Goal: Check status: Check status

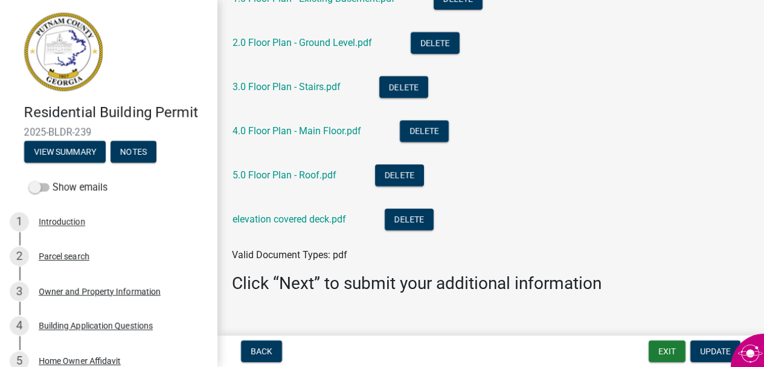
scroll to position [265, 0]
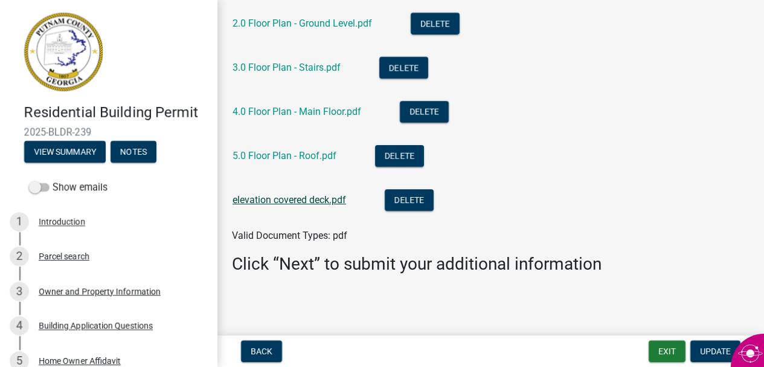
click at [332, 201] on link "elevation covered deck.pdf" at bounding box center [290, 199] width 114 height 11
click at [309, 155] on link "5.0 Floor Plan - Roof.pdf" at bounding box center [285, 155] width 104 height 11
click at [324, 114] on link "4.0 Floor Plan - Main Floor.pdf" at bounding box center [297, 111] width 129 height 11
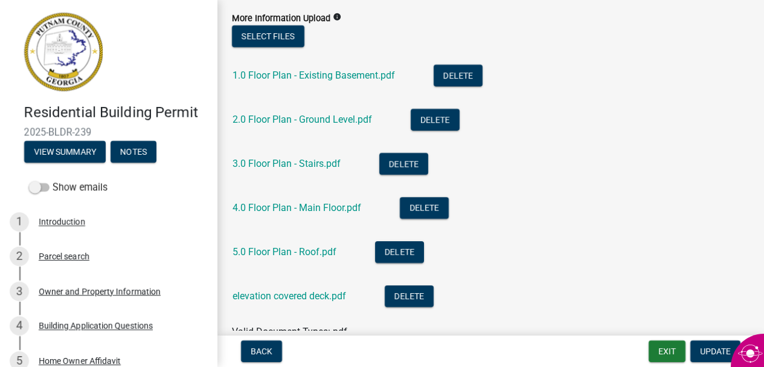
scroll to position [167, 0]
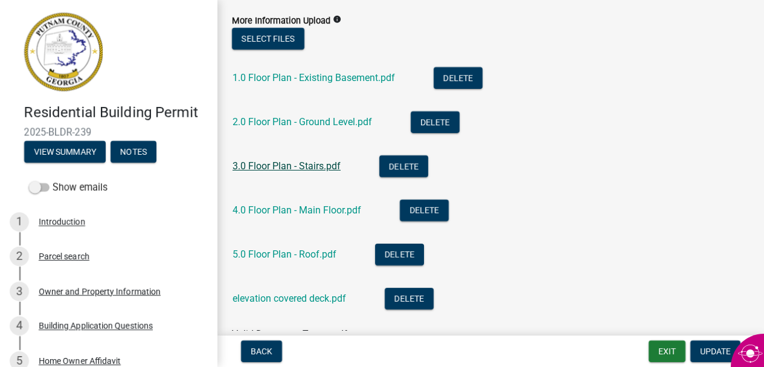
click at [302, 167] on link "3.0 Floor Plan - Stairs.pdf" at bounding box center [287, 165] width 108 height 11
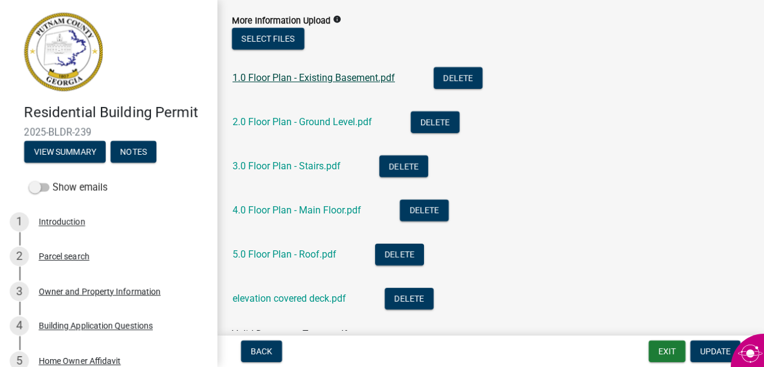
click at [353, 76] on link "1.0 Floor Plan - Existing Basement.pdf" at bounding box center [314, 77] width 163 height 11
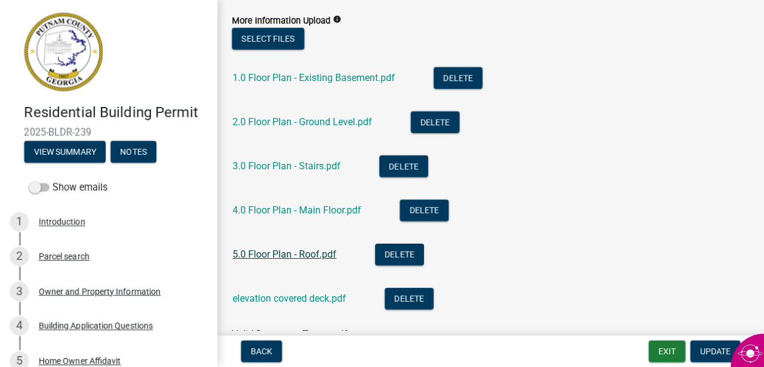
click at [307, 252] on link "5.0 Floor Plan - Roof.pdf" at bounding box center [285, 253] width 104 height 11
click at [313, 121] on link "2.0 Floor Plan - Ground Level.pdf" at bounding box center [303, 121] width 140 height 11
click at [289, 254] on link "5.0 Floor Plan - Roof.pdf" at bounding box center [285, 253] width 104 height 11
click at [303, 163] on link "3.0 Floor Plan - Stairs.pdf" at bounding box center [287, 165] width 108 height 11
click at [317, 122] on link "2.0 Floor Plan - Ground Level.pdf" at bounding box center [303, 121] width 140 height 11
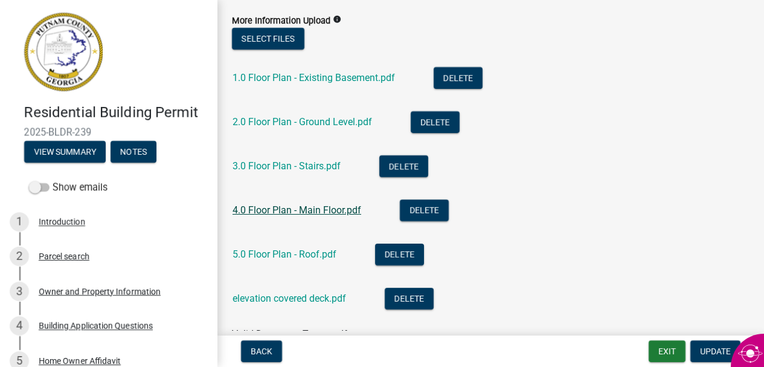
click at [308, 210] on link "4.0 Floor Plan - Main Floor.pdf" at bounding box center [297, 209] width 129 height 11
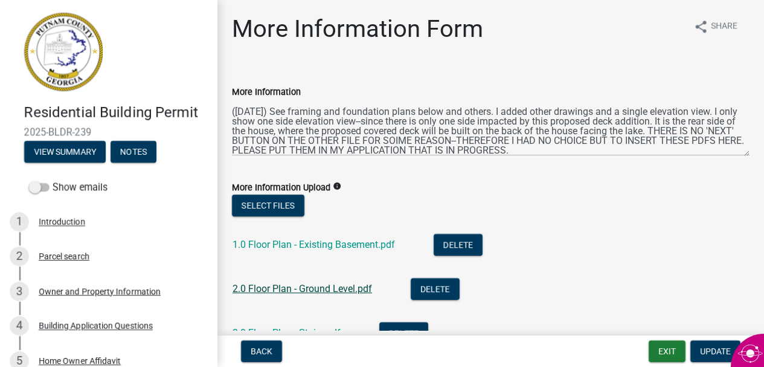
click at [357, 289] on link "2.0 Floor Plan - Ground Level.pdf" at bounding box center [303, 288] width 140 height 11
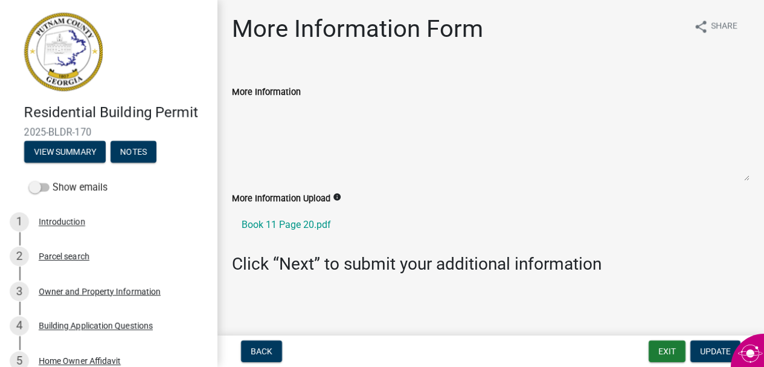
click at [340, 105] on textarea "More Information" at bounding box center [491, 140] width 518 height 82
click at [340, 119] on textarea "More Information" at bounding box center [491, 140] width 518 height 82
click at [340, 120] on textarea "More Information" at bounding box center [491, 140] width 518 height 82
click at [395, 131] on textarea "More Information" at bounding box center [491, 140] width 518 height 82
click at [84, 149] on button "View Summary" at bounding box center [65, 152] width 82 height 22
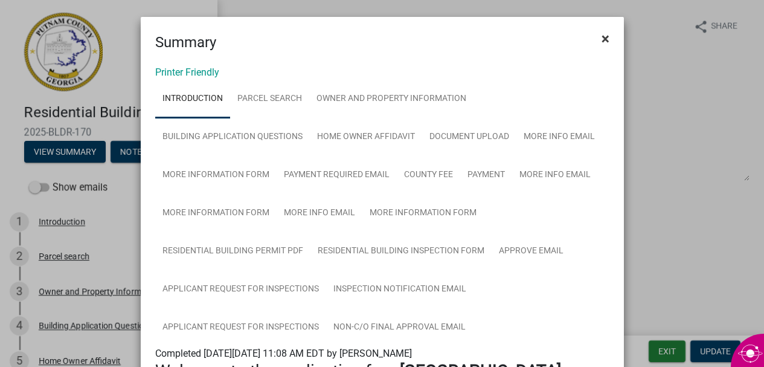
click at [602, 40] on span "×" at bounding box center [606, 38] width 8 height 17
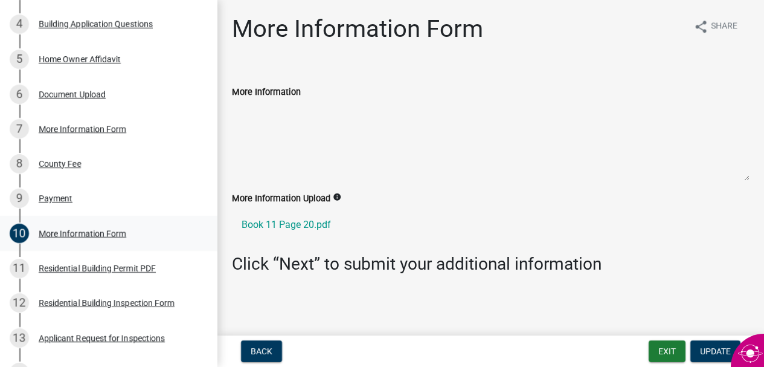
scroll to position [297, 0]
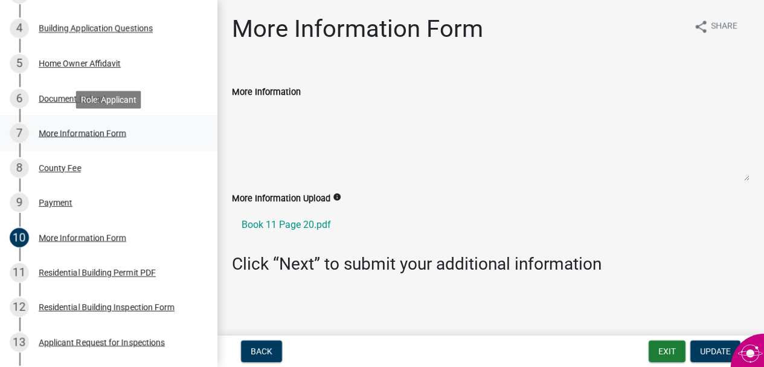
click at [116, 133] on div "More Information Form" at bounding box center [83, 133] width 88 height 8
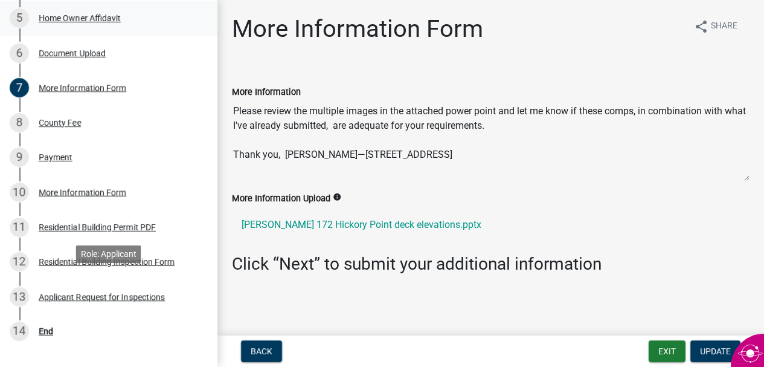
scroll to position [352, 0]
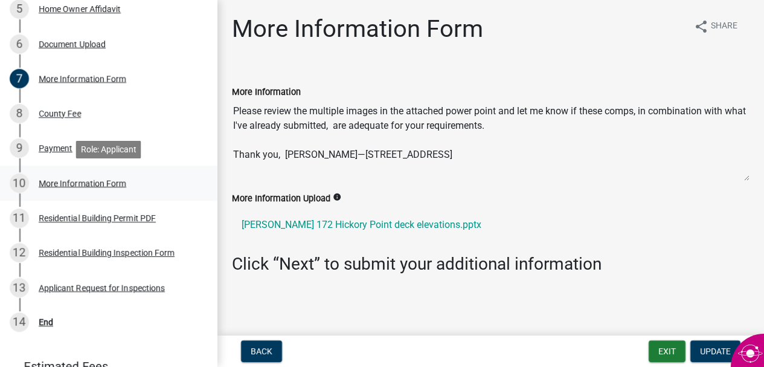
click at [109, 181] on div "More Information Form" at bounding box center [83, 183] width 88 height 8
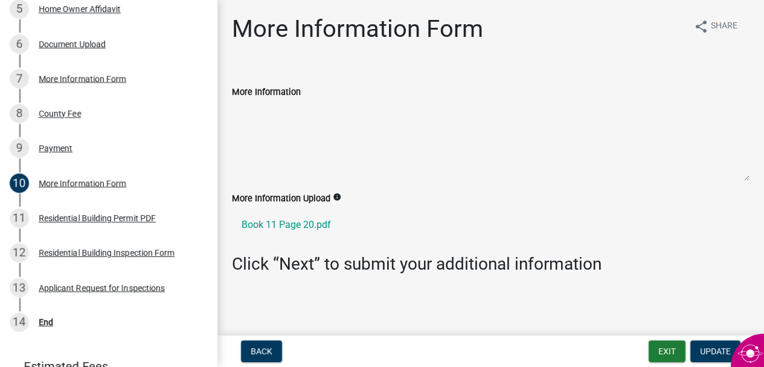
scroll to position [0, 0]
click at [99, 81] on div "More Information Form" at bounding box center [83, 78] width 88 height 8
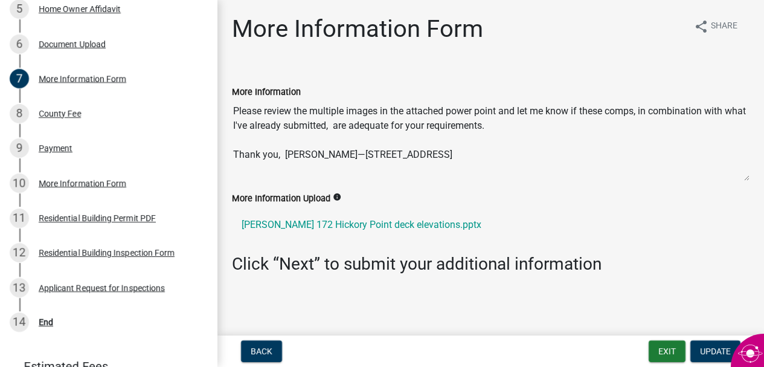
click at [550, 194] on div "More Information Upload info" at bounding box center [491, 198] width 518 height 15
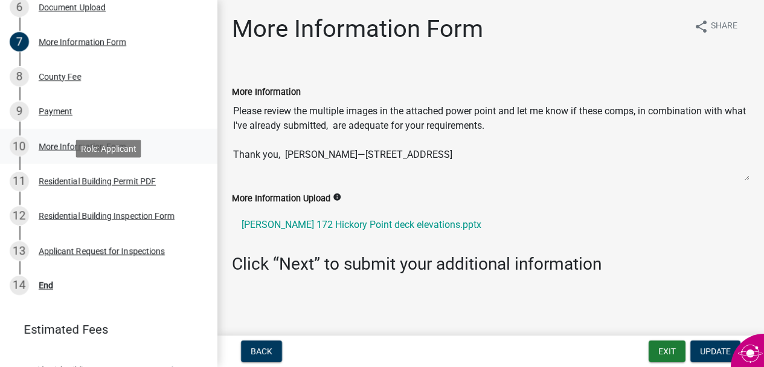
scroll to position [387, 0]
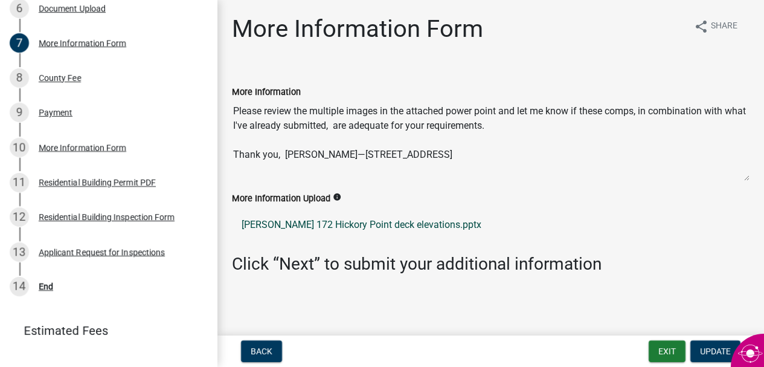
click at [330, 225] on link "[PERSON_NAME] 172 Hickory Point deck elevations.pptx" at bounding box center [491, 224] width 518 height 29
click at [439, 190] on div "More Information Please review the multiple images in the attached power point …" at bounding box center [491, 129] width 536 height 123
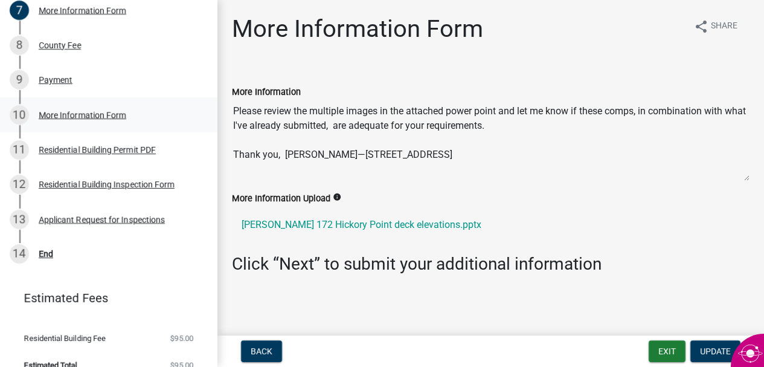
scroll to position [437, 0]
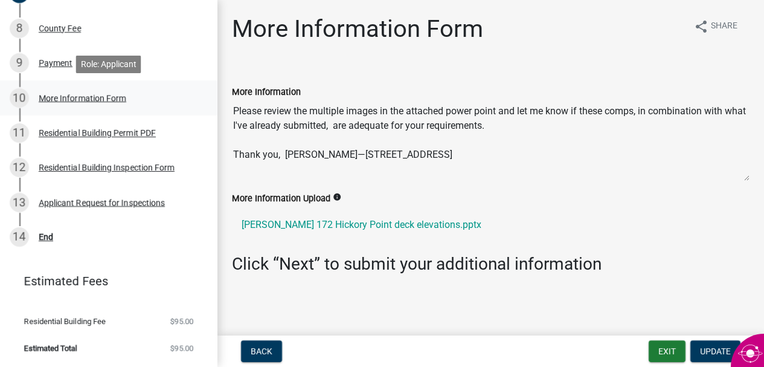
click at [75, 97] on div "More Information Form" at bounding box center [83, 98] width 88 height 8
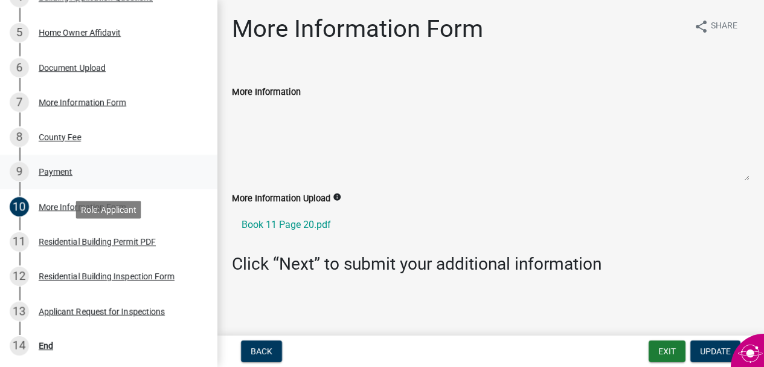
scroll to position [326, 0]
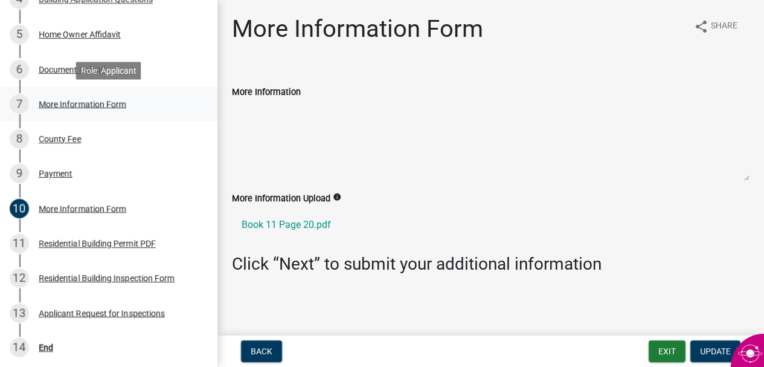
click at [122, 104] on div "More Information Form" at bounding box center [83, 104] width 88 height 8
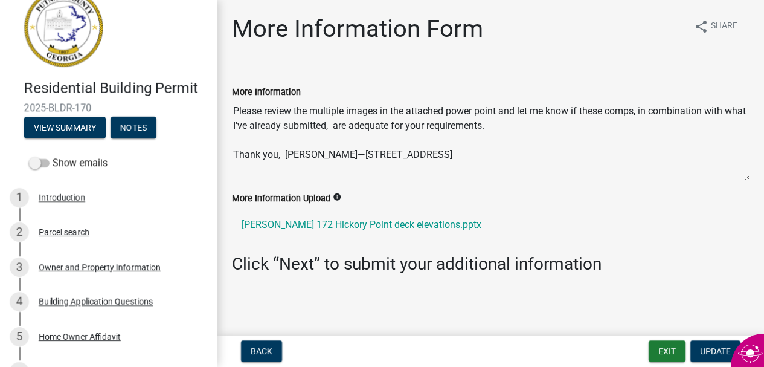
scroll to position [0, 0]
